Goal: Communication & Community: Answer question/provide support

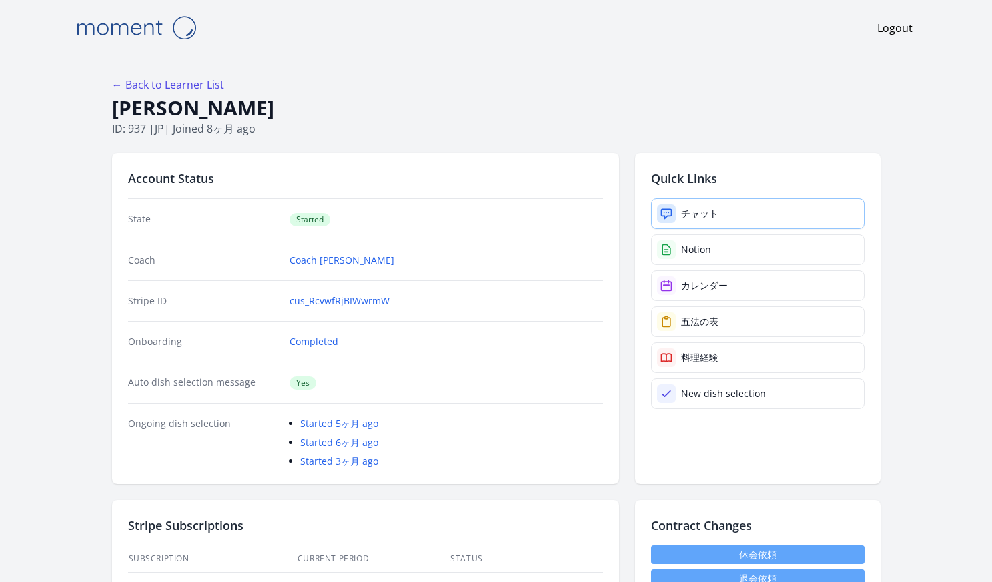
click at [695, 210] on div "チャット" at bounding box center [699, 213] width 37 height 13
click at [670, 213] on icon at bounding box center [666, 213] width 13 height 13
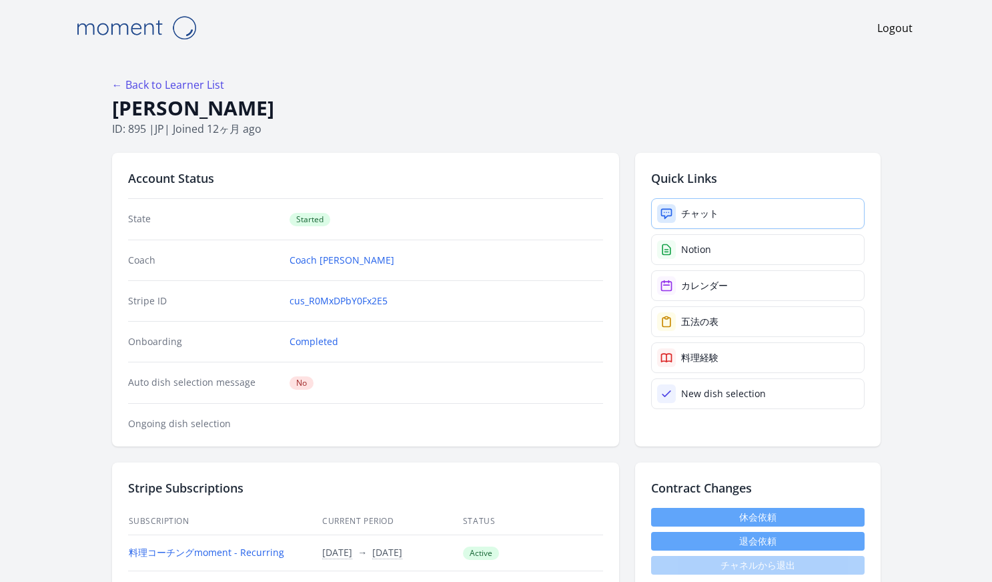
click at [715, 215] on div "チャット" at bounding box center [699, 213] width 37 height 13
click at [685, 216] on div "チャット" at bounding box center [699, 213] width 37 height 13
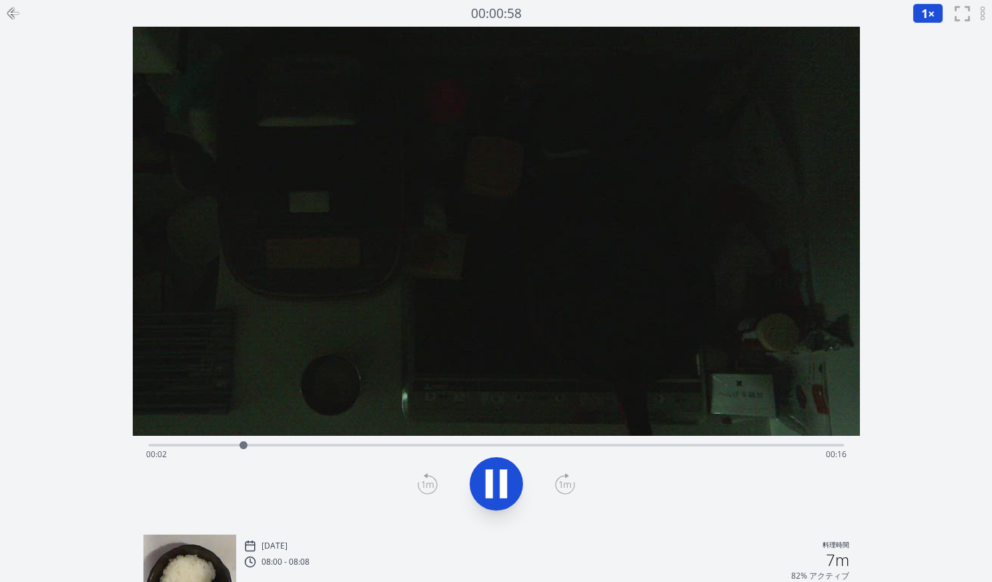
click at [500, 332] on video at bounding box center [496, 231] width 727 height 409
click at [508, 471] on icon at bounding box center [496, 483] width 37 height 37
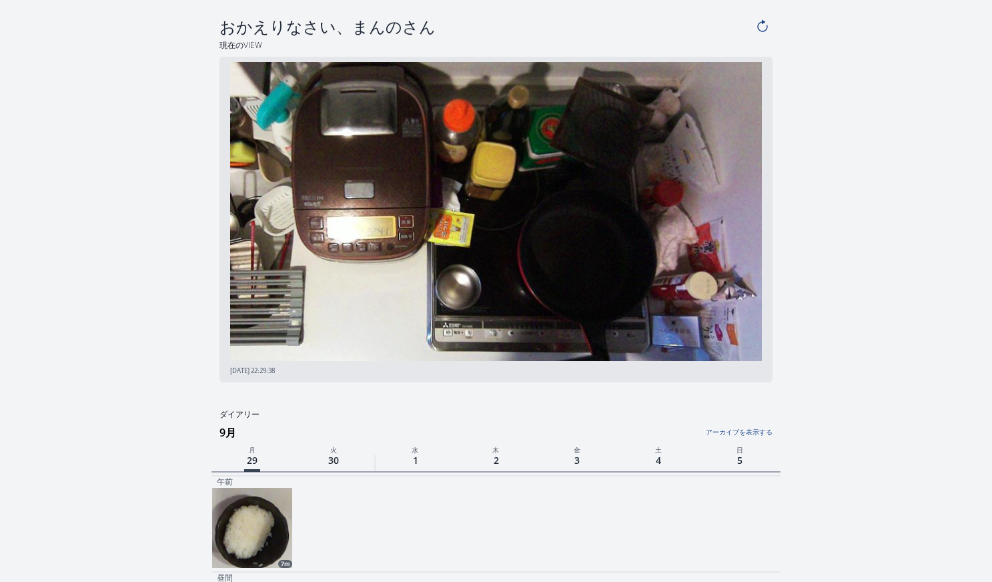
click at [757, 430] on link "アーカイブを表示する" at bounding box center [678, 428] width 190 height 17
click at [719, 431] on link "アーカイブを非表示にする" at bounding box center [678, 428] width 190 height 17
click at [721, 430] on link "アーカイブを表示する" at bounding box center [678, 428] width 190 height 17
click at [721, 430] on link "アーカイブを非表示にする" at bounding box center [678, 428] width 190 height 17
click at [721, 432] on link "アーカイブを表示する" at bounding box center [678, 428] width 190 height 17
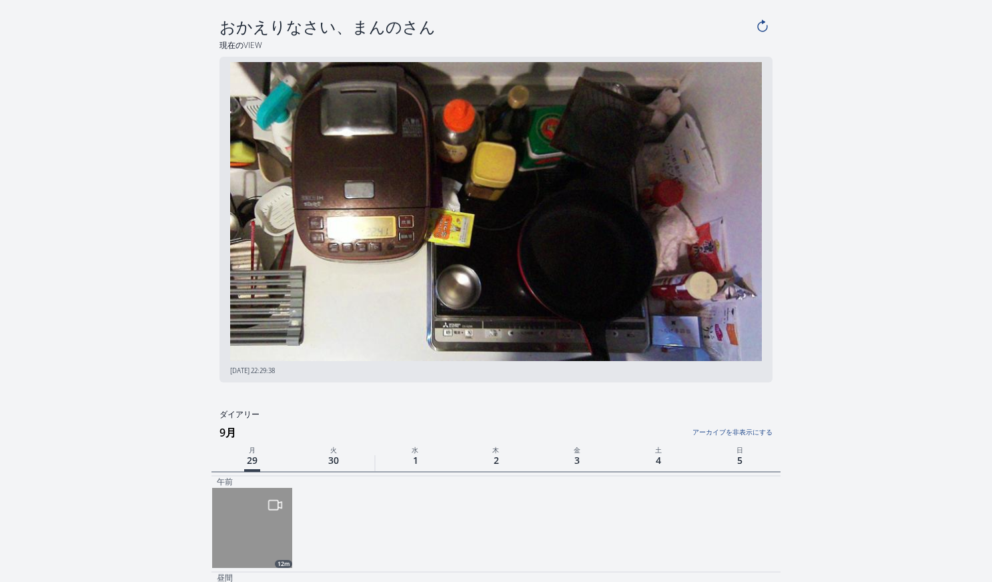
click at [721, 432] on link "アーカイブを非表示にする" at bounding box center [678, 428] width 190 height 17
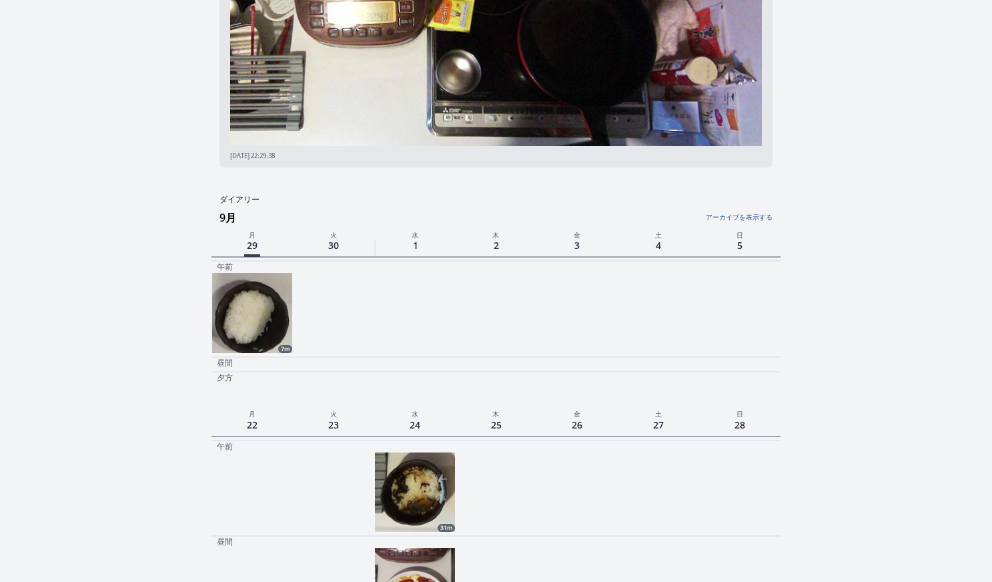
scroll to position [212, 0]
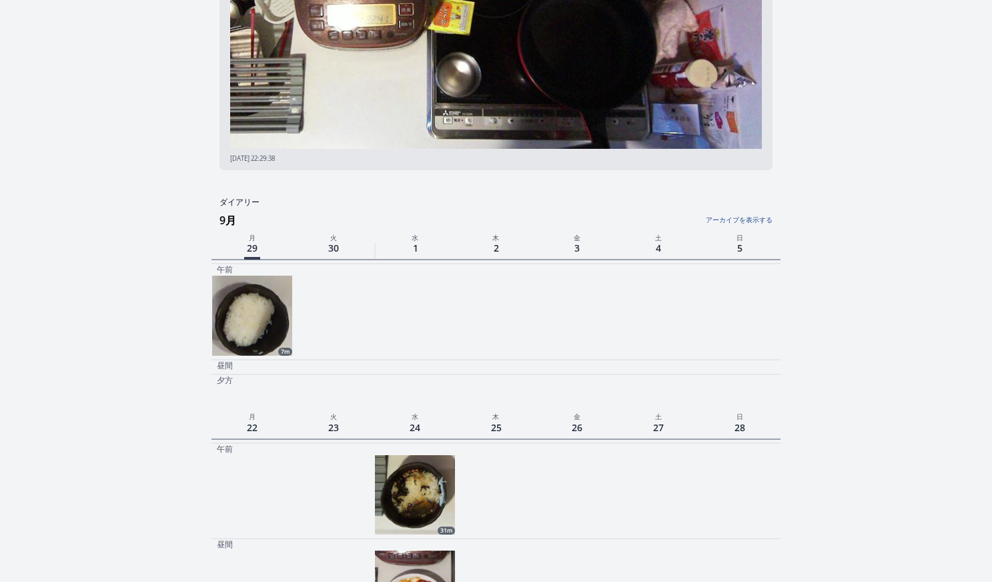
click at [747, 219] on link "アーカイブを表示する" at bounding box center [678, 216] width 190 height 17
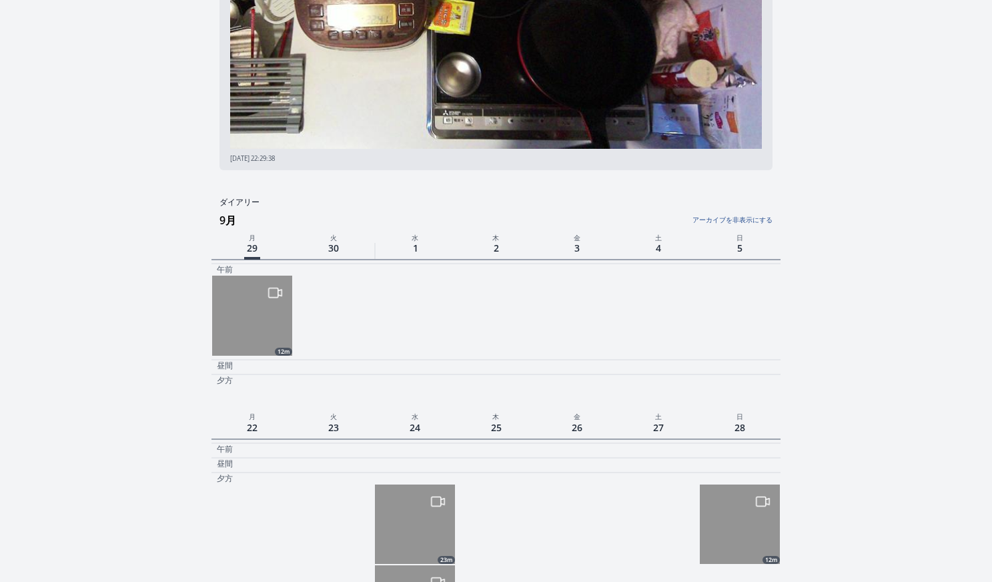
click at [747, 219] on link "アーカイブを非表示にする" at bounding box center [678, 216] width 190 height 17
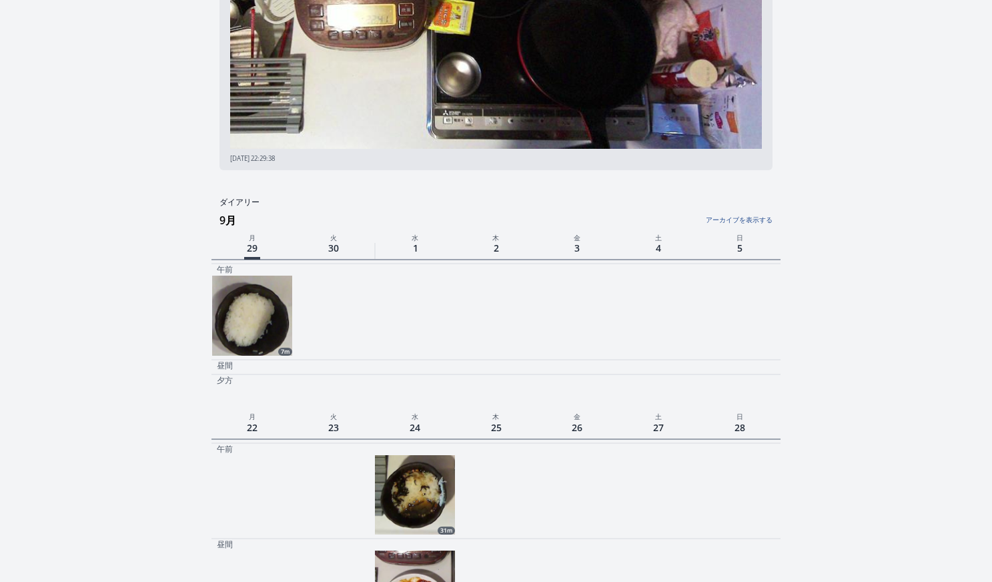
click at [729, 220] on link "アーカイブを表示する" at bounding box center [678, 216] width 190 height 17
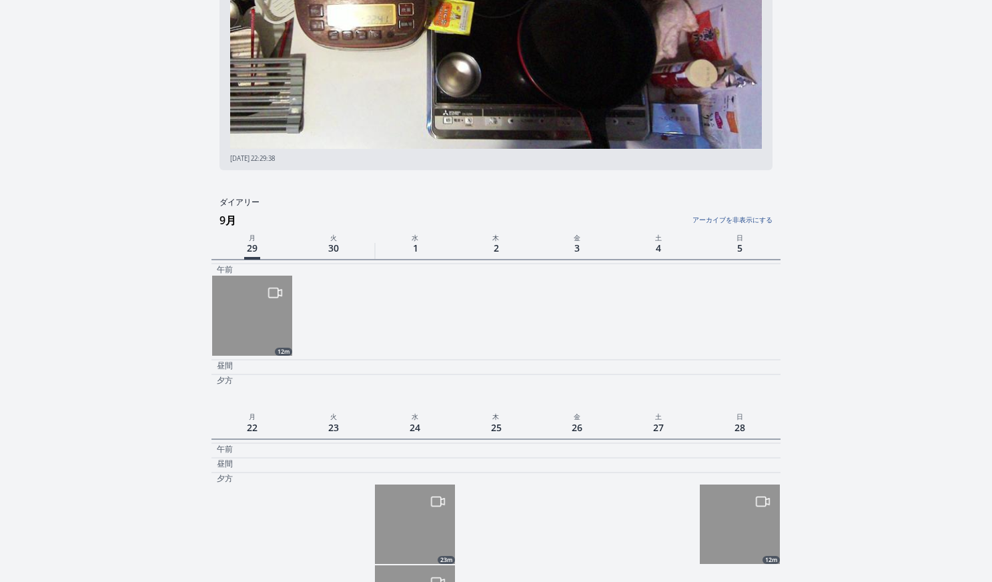
click at [729, 220] on link "アーカイブを非表示にする" at bounding box center [678, 216] width 190 height 17
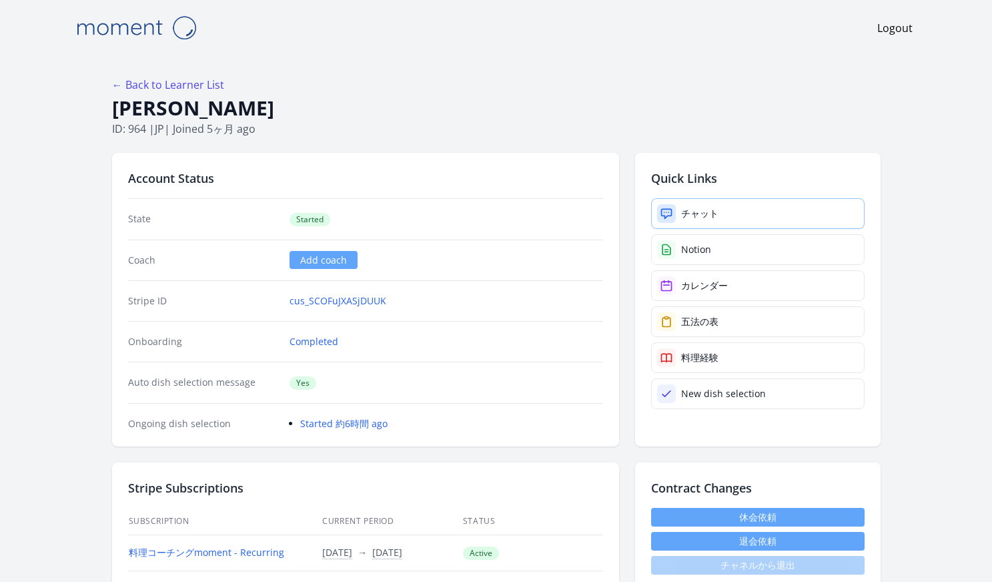
click at [698, 216] on div "チャット" at bounding box center [699, 213] width 37 height 13
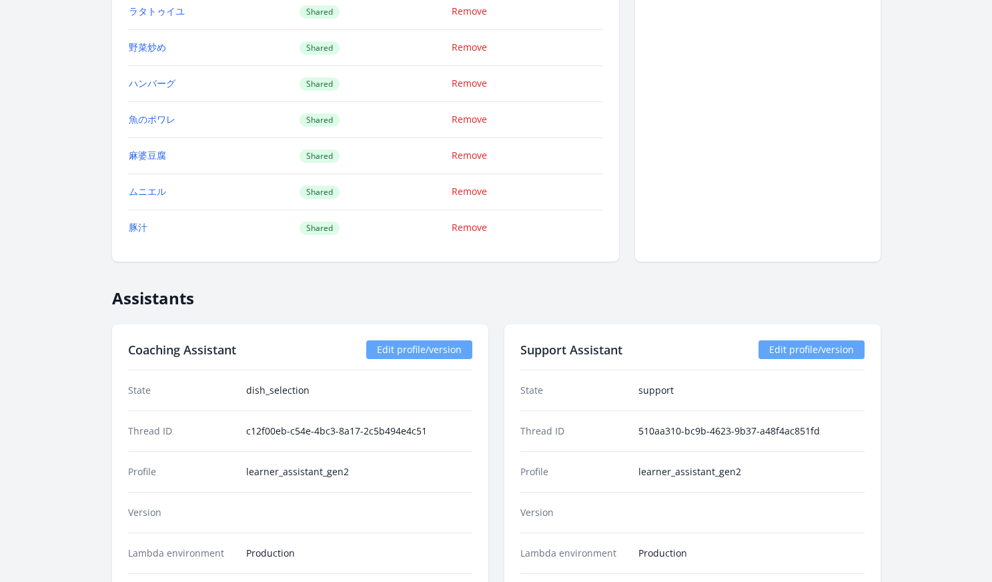
scroll to position [1170, 0]
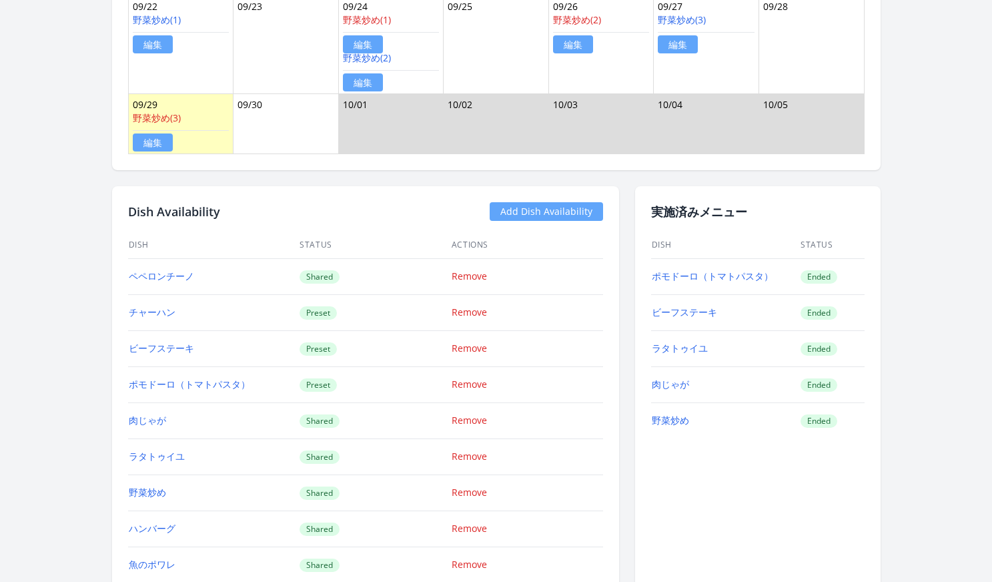
click at [186, 460] on td "ラタトゥイユ" at bounding box center [214, 456] width 172 height 36
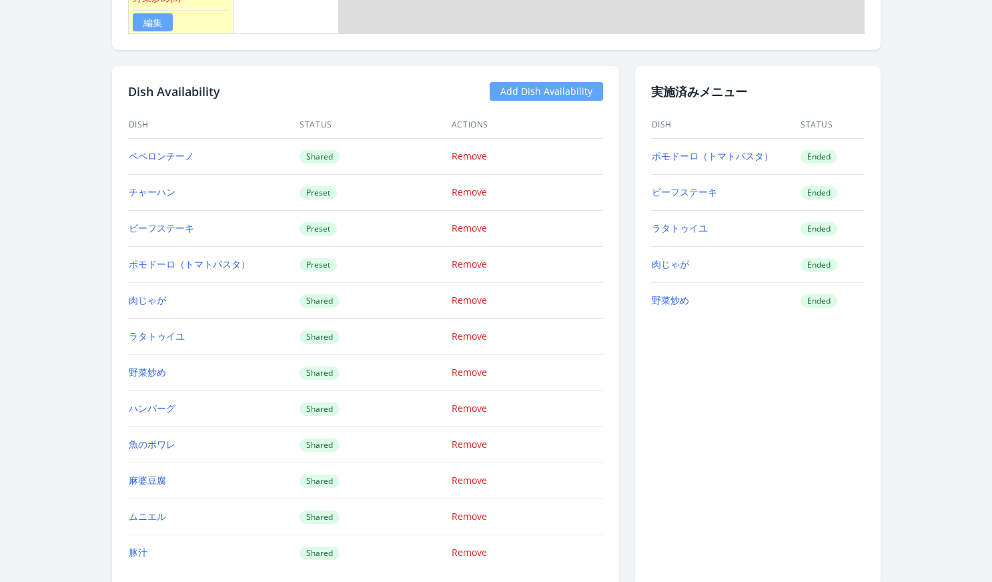
scroll to position [1323, 0]
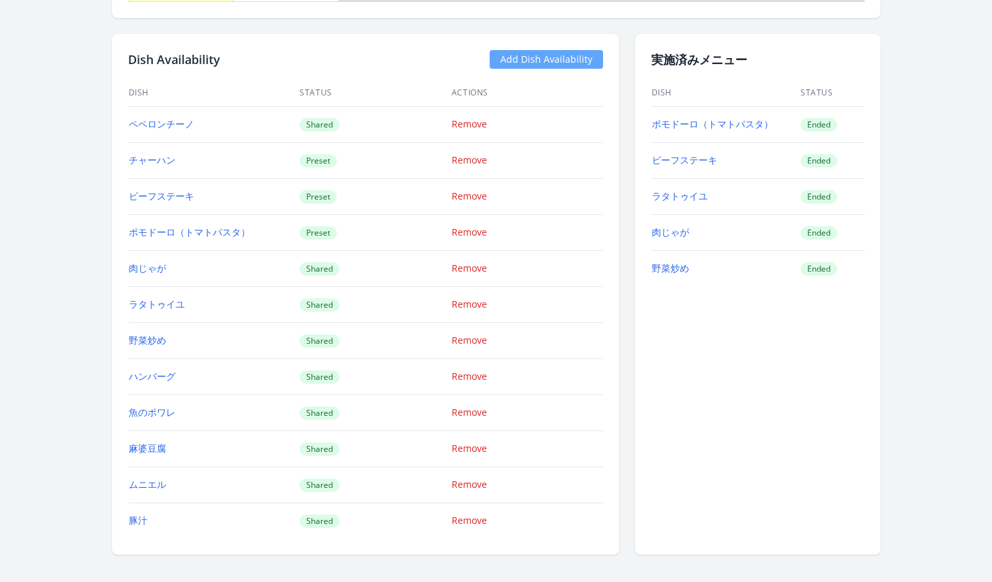
click at [180, 538] on div "Dish Availability Add Dish Availability Dish Status Actions ペペロンチーノ Shared Remo…" at bounding box center [365, 294] width 507 height 521
click at [200, 442] on td "麻婆豆腐" at bounding box center [214, 448] width 172 height 36
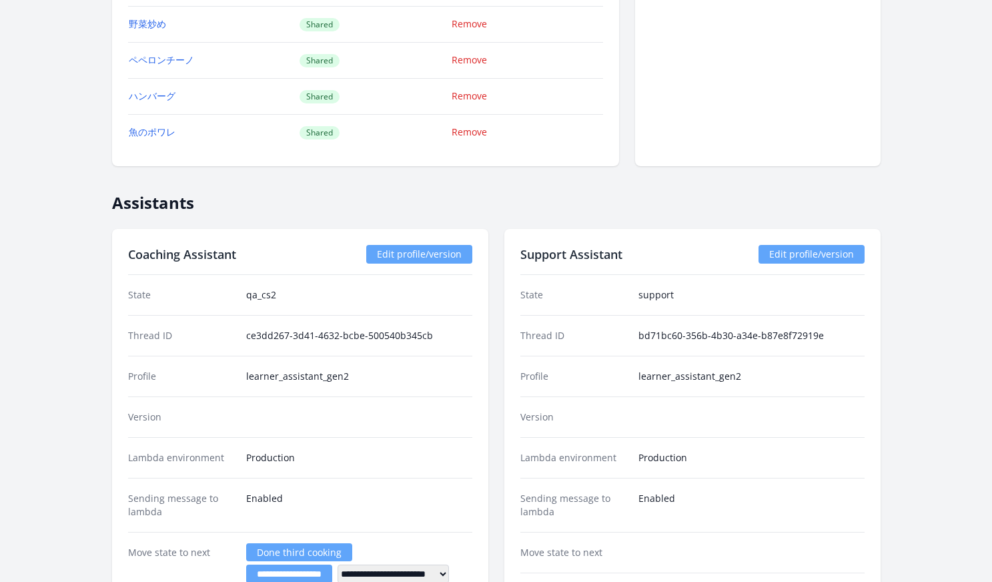
scroll to position [1410, 0]
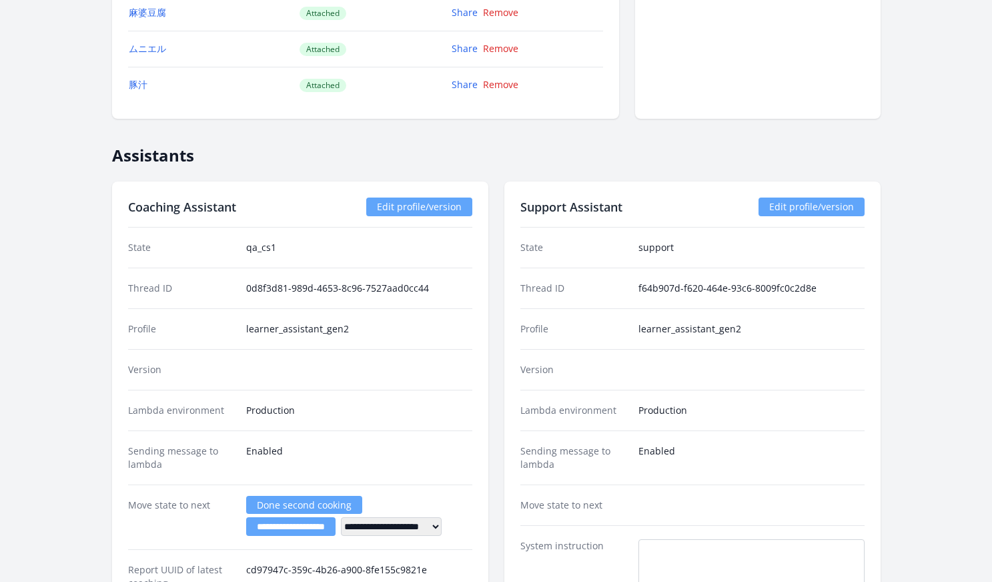
scroll to position [2031, 0]
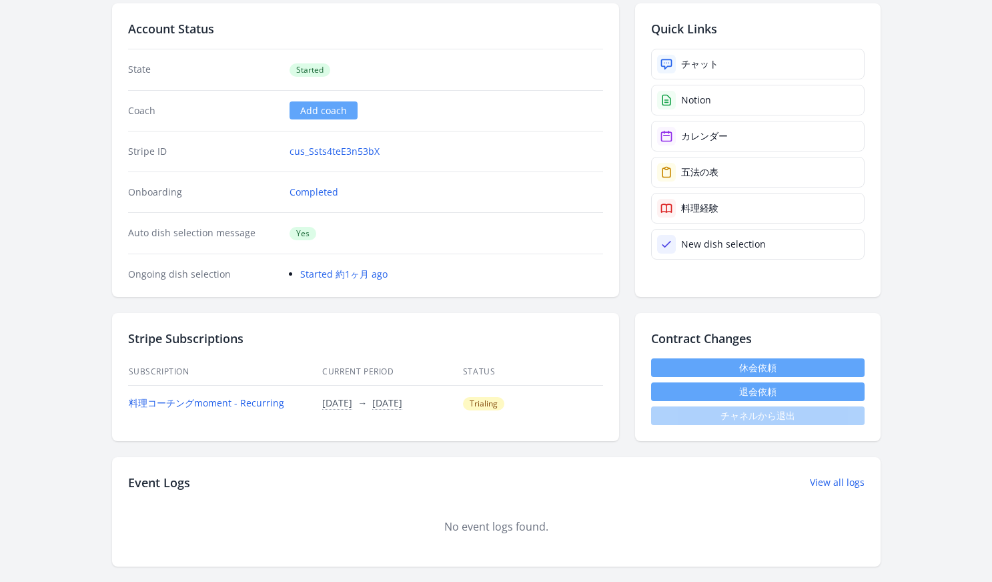
scroll to position [274, 0]
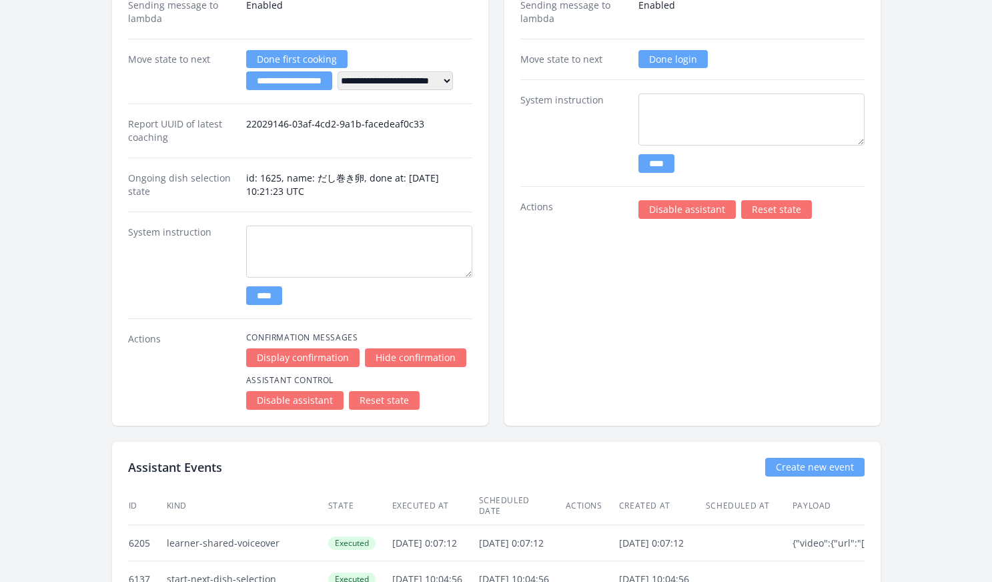
scroll to position [2474, 0]
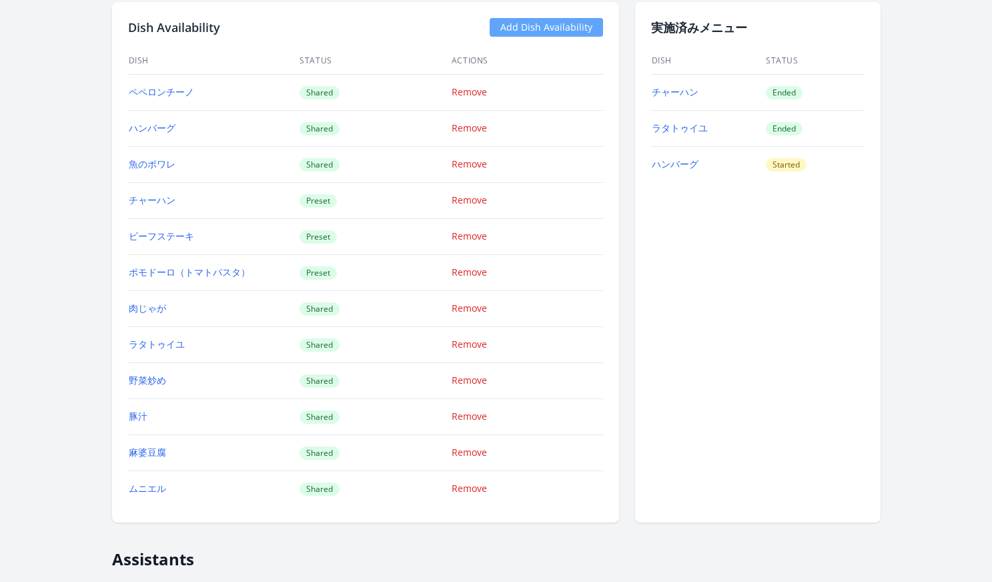
scroll to position [1387, 0]
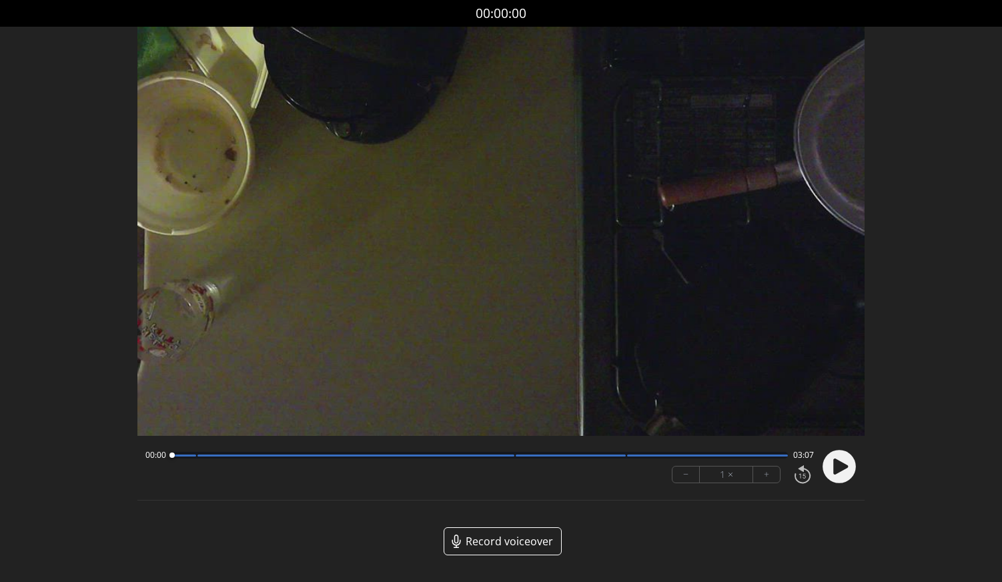
click at [836, 462] on icon at bounding box center [840, 466] width 15 height 16
click at [856, 464] on icon at bounding box center [839, 466] width 35 height 35
click at [839, 464] on icon at bounding box center [840, 466] width 15 height 16
click at [854, 472] on circle at bounding box center [839, 466] width 33 height 33
click at [760, 470] on button "+" at bounding box center [766, 474] width 27 height 16
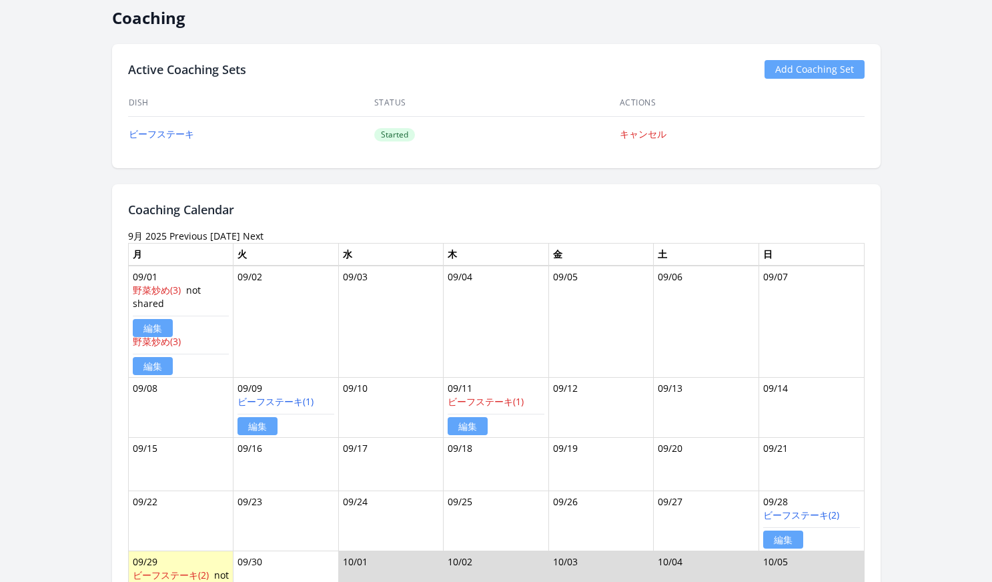
scroll to position [847, 0]
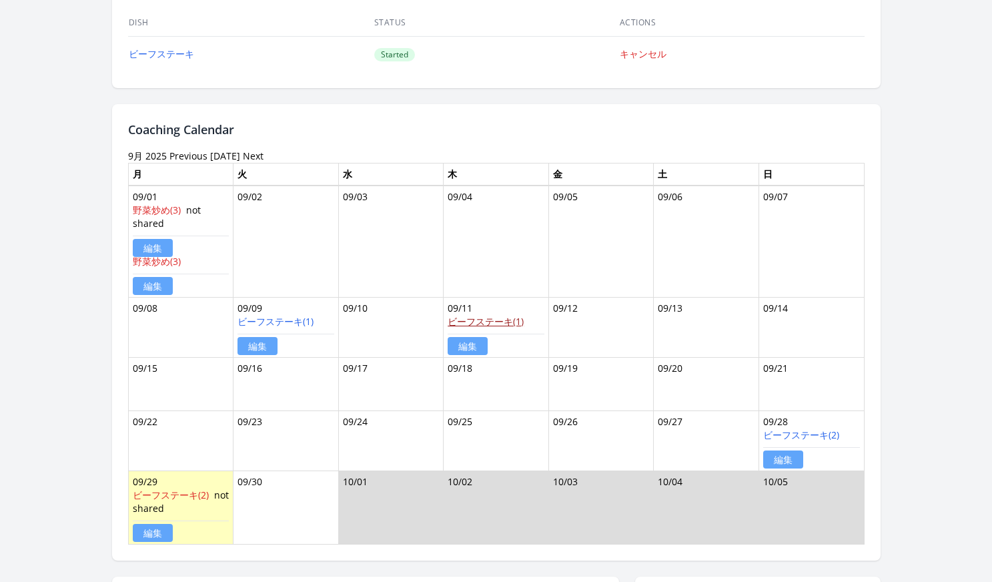
click at [486, 324] on link "ビーフステーキ(1)" at bounding box center [486, 321] width 76 height 13
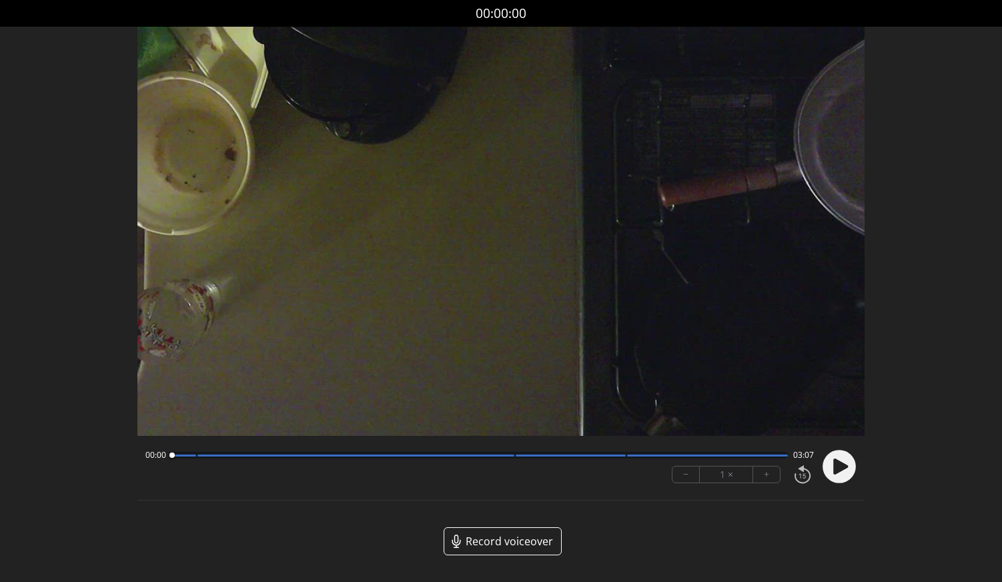
click at [828, 465] on circle at bounding box center [839, 466] width 33 height 33
click at [849, 473] on circle at bounding box center [839, 466] width 33 height 33
drag, startPoint x: 174, startPoint y: 457, endPoint x: 296, endPoint y: 437, distance: 123.1
click at [296, 437] on div "00:00 00:37 02:30 − 1 × + Hmm. There was an issue saving, try again. ********* …" at bounding box center [500, 468] width 727 height 65
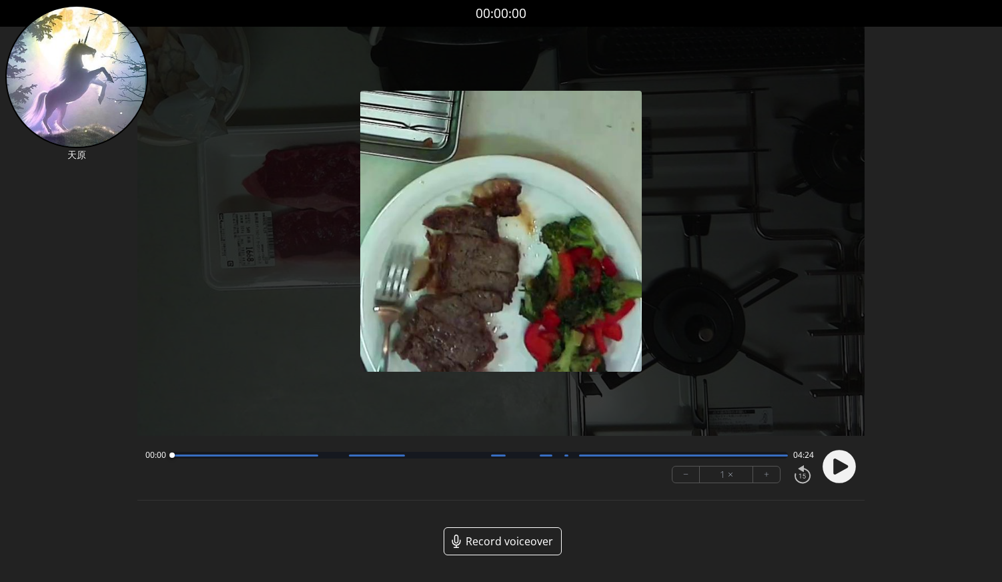
click at [829, 469] on circle at bounding box center [839, 466] width 33 height 33
click at [842, 468] on icon at bounding box center [840, 466] width 15 height 16
click at [835, 464] on icon at bounding box center [835, 467] width 3 height 14
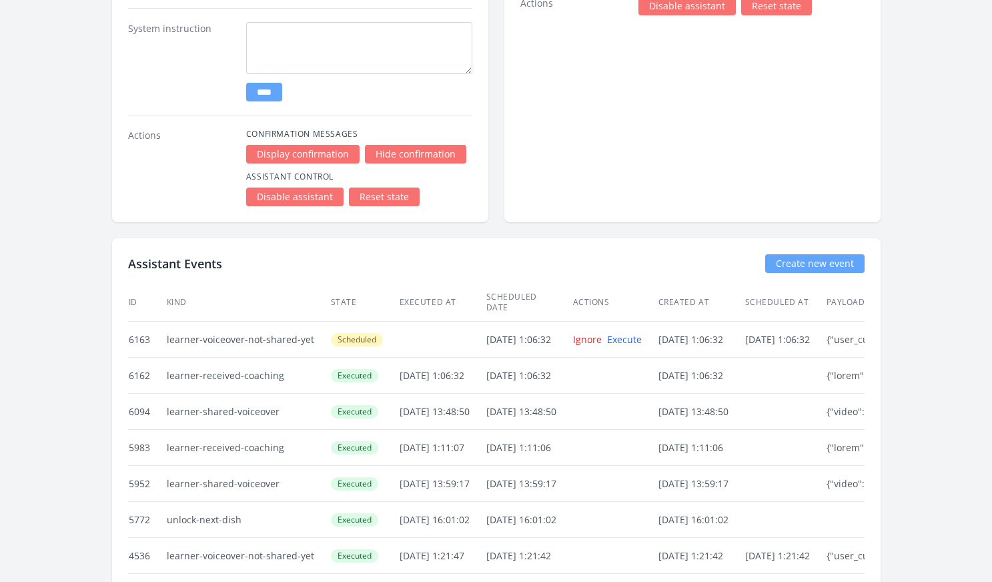
scroll to position [2811, 0]
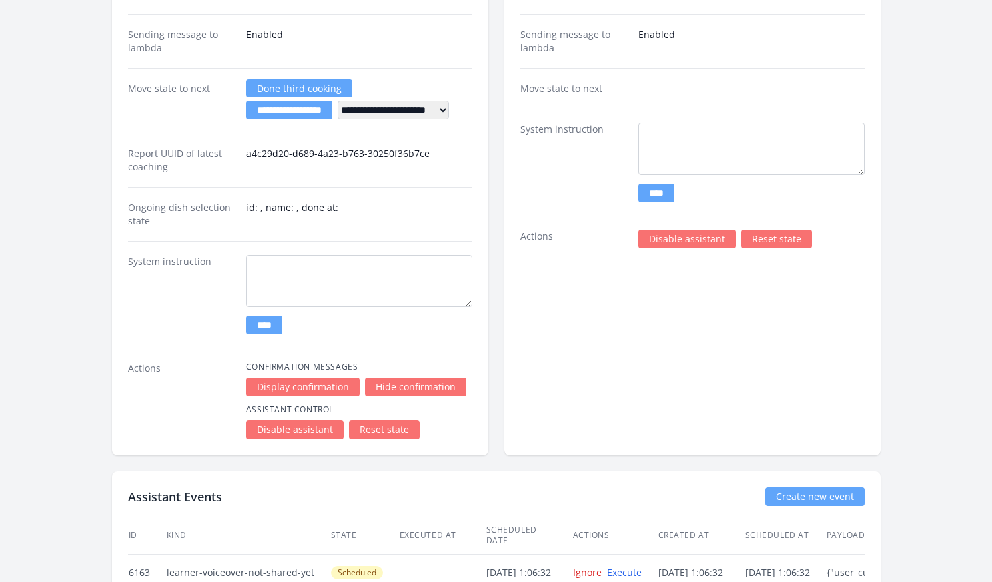
click at [657, 240] on link "Disable assistant" at bounding box center [687, 239] width 97 height 19
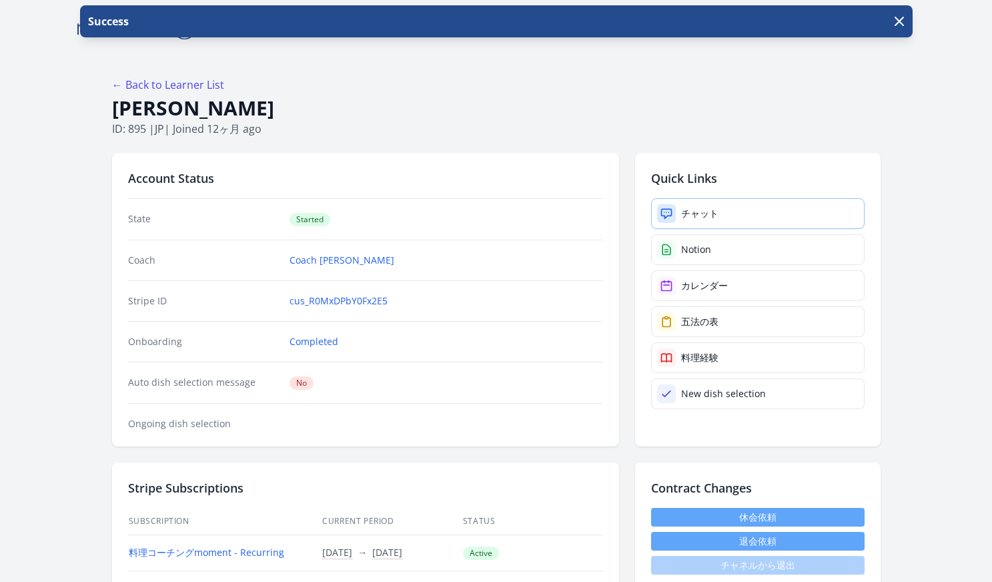
click at [693, 218] on div "チャット" at bounding box center [699, 213] width 37 height 13
